Goal: Task Accomplishment & Management: Use online tool/utility

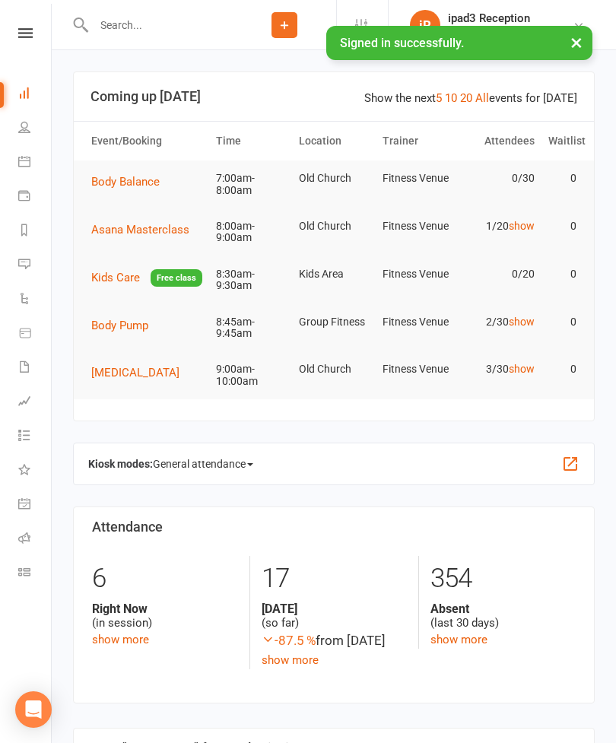
click at [181, 476] on span "General attendance" at bounding box center [203, 464] width 100 height 24
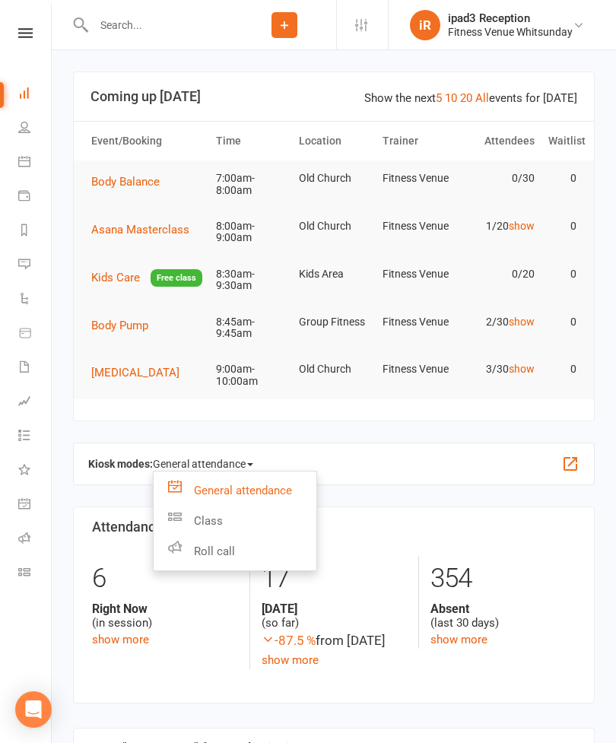
click at [210, 567] on link "Roll call" at bounding box center [235, 551] width 163 height 30
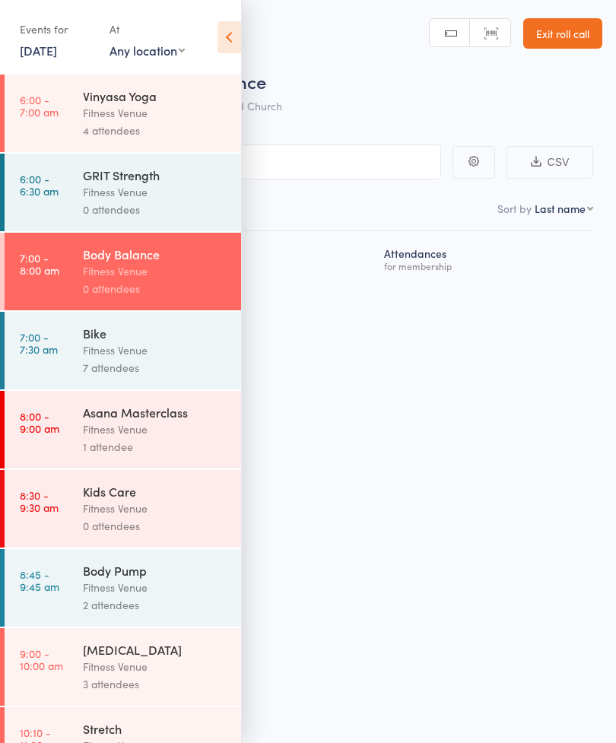
click at [110, 278] on div "Fitness Venue" at bounding box center [155, 270] width 145 height 17
click at [237, 44] on icon at bounding box center [230, 37] width 24 height 32
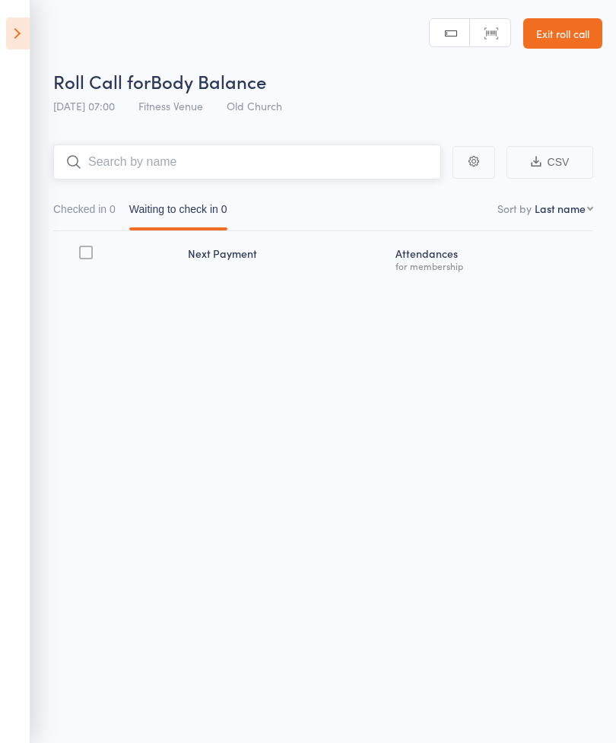
click at [122, 173] on input "search" at bounding box center [247, 162] width 388 height 35
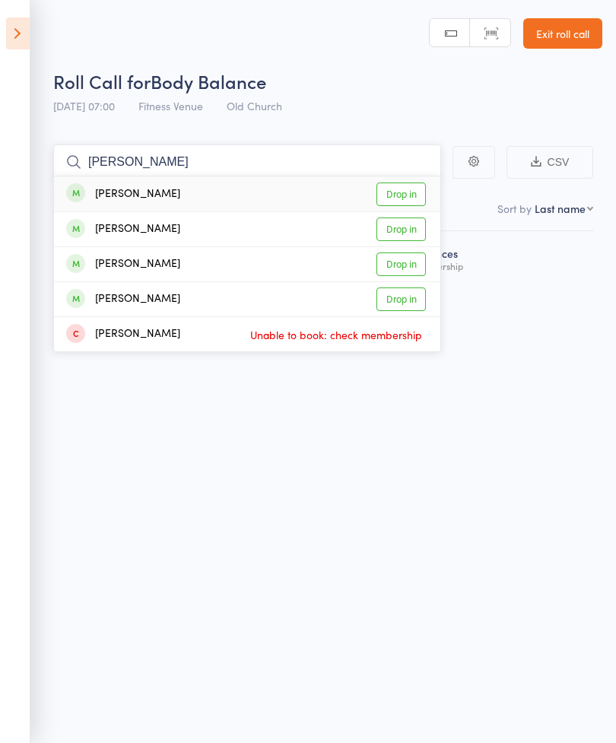
type input "[PERSON_NAME]"
click at [414, 194] on link "Drop in" at bounding box center [401, 195] width 49 height 24
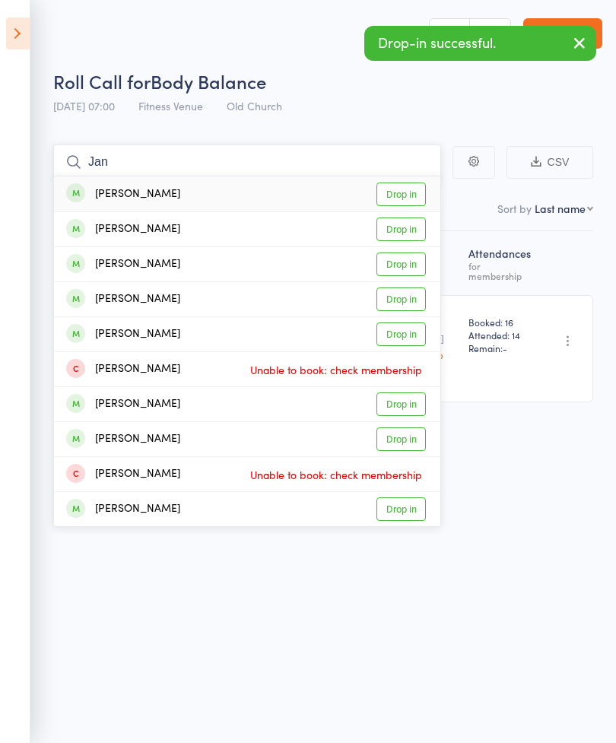
type input "Jan"
click at [404, 201] on link "Drop in" at bounding box center [401, 195] width 49 height 24
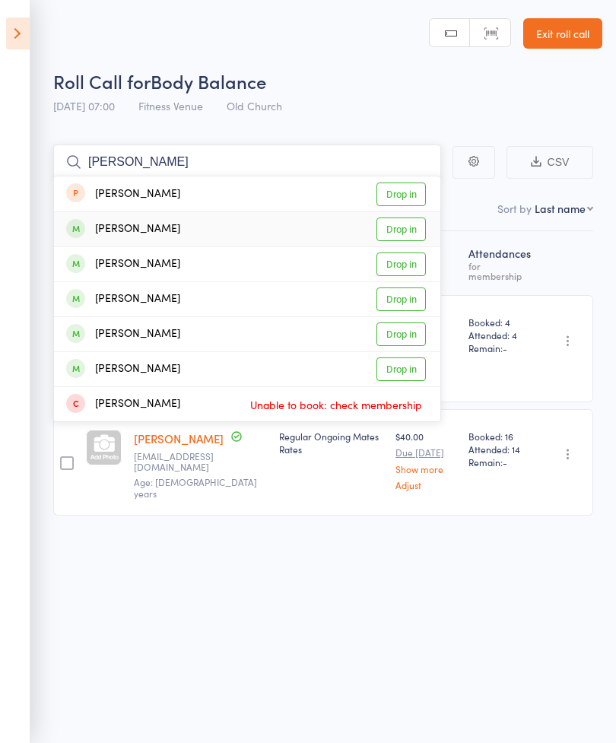
type input "[PERSON_NAME]"
click at [391, 236] on link "Drop in" at bounding box center [401, 230] width 49 height 24
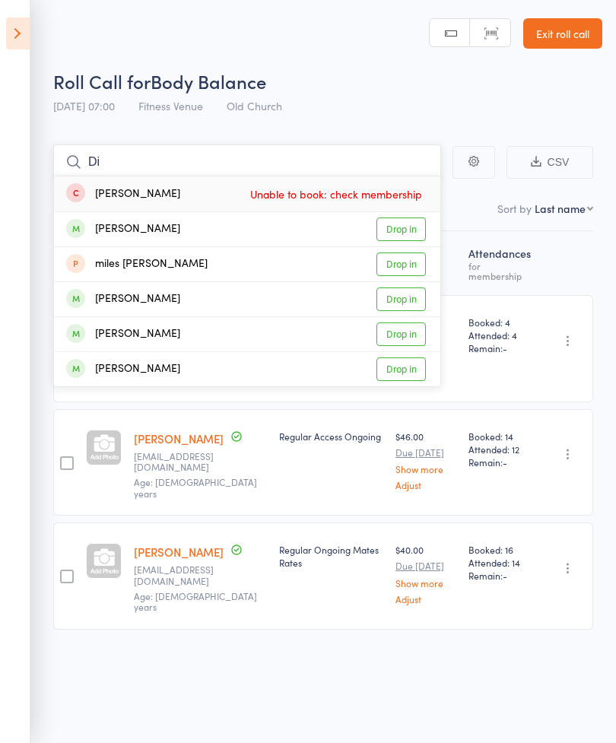
type input "Di"
click at [386, 232] on link "Drop in" at bounding box center [401, 230] width 49 height 24
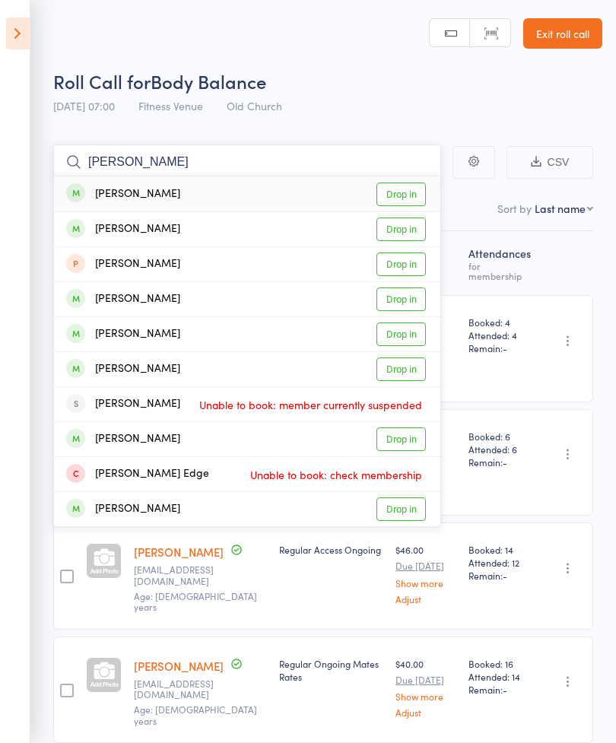
type input "[PERSON_NAME]"
click at [399, 201] on link "Drop in" at bounding box center [401, 195] width 49 height 24
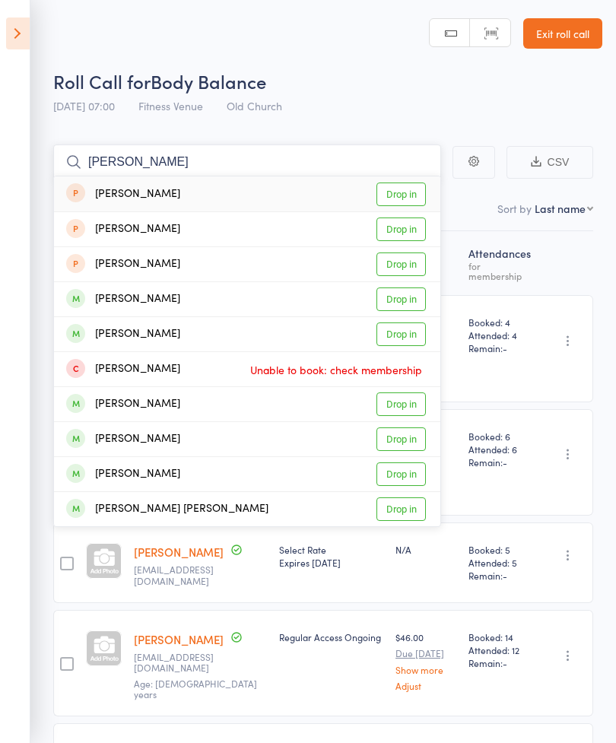
type input "[PERSON_NAME]"
click at [389, 307] on link "Drop in" at bounding box center [401, 300] width 49 height 24
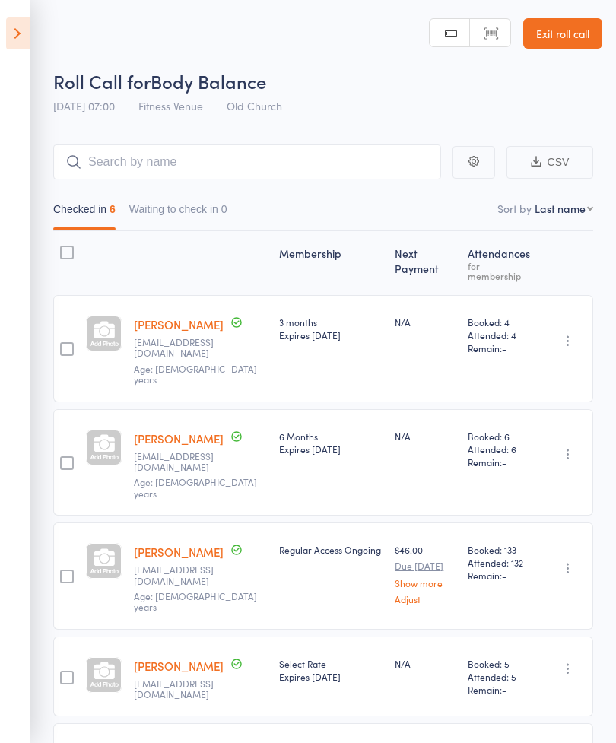
click at [24, 46] on icon at bounding box center [18, 33] width 24 height 32
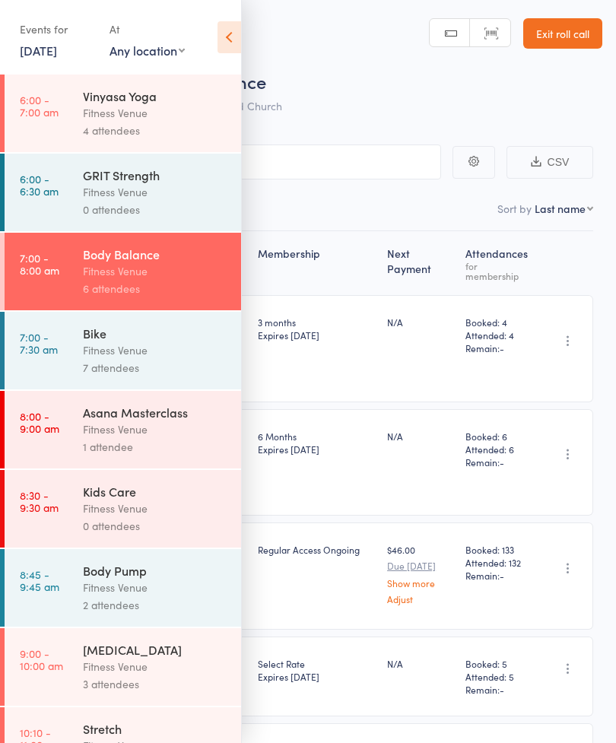
click at [134, 675] on div "Fitness Venue" at bounding box center [155, 666] width 145 height 17
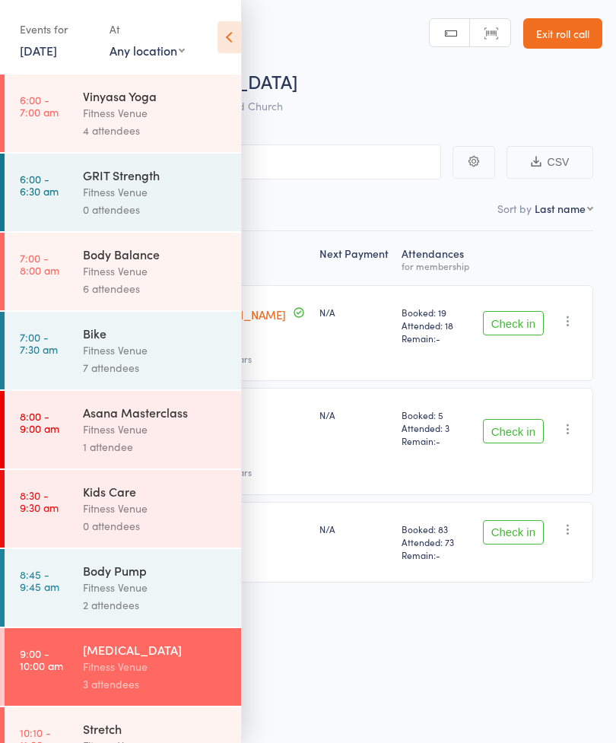
click at [237, 30] on icon at bounding box center [230, 37] width 24 height 32
